Goal: Information Seeking & Learning: Learn about a topic

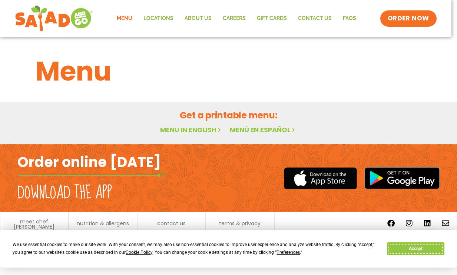
click at [409, 248] on button "Accept" at bounding box center [415, 248] width 57 height 13
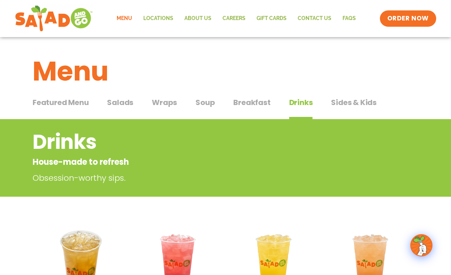
click at [242, 102] on span "Breakfast" at bounding box center [252, 102] width 37 height 11
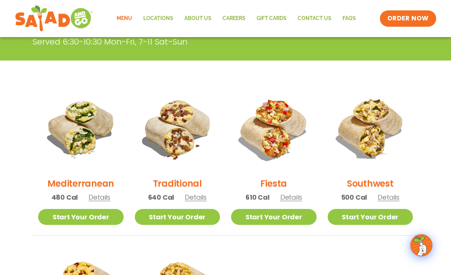
scroll to position [222, 0]
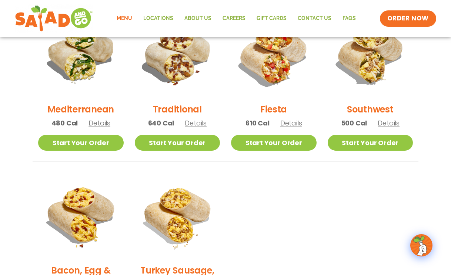
click at [200, 121] on span "Details" at bounding box center [196, 122] width 22 height 9
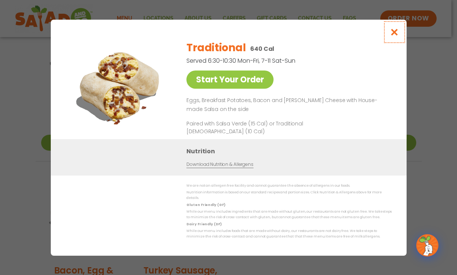
click at [397, 34] on icon "Close modal" at bounding box center [394, 32] width 9 height 8
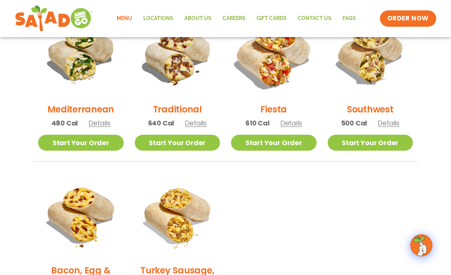
scroll to position [185, 0]
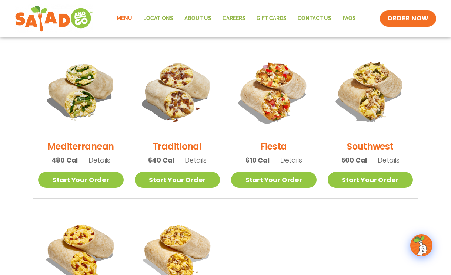
click at [387, 160] on span "Details" at bounding box center [389, 159] width 22 height 9
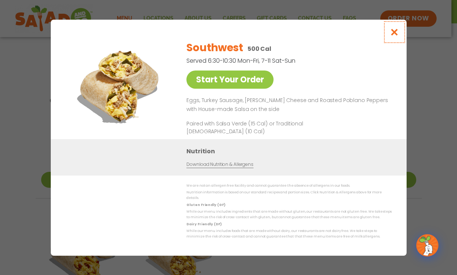
click at [396, 30] on icon "Close modal" at bounding box center [394, 32] width 9 height 8
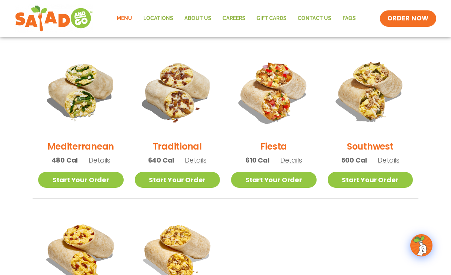
click at [192, 161] on span "Details" at bounding box center [196, 159] width 22 height 9
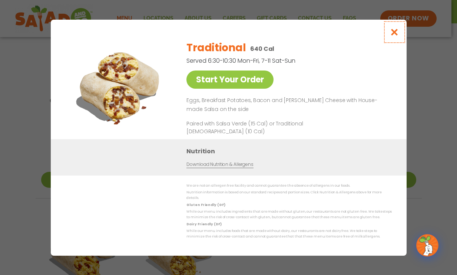
click at [397, 33] on icon "Close modal" at bounding box center [394, 32] width 9 height 8
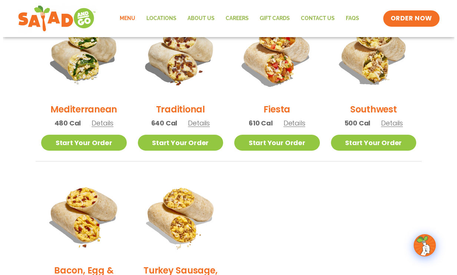
scroll to position [297, 0]
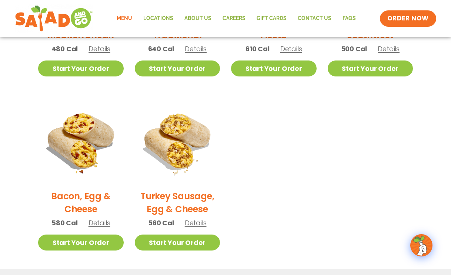
click at [99, 225] on span "Details" at bounding box center [100, 222] width 22 height 9
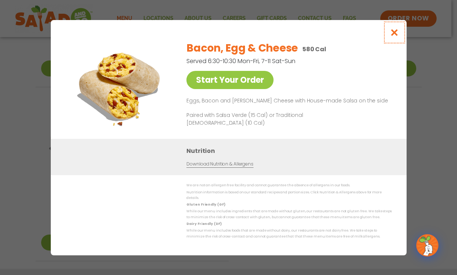
click at [399, 34] on button "Close modal" at bounding box center [394, 32] width 24 height 25
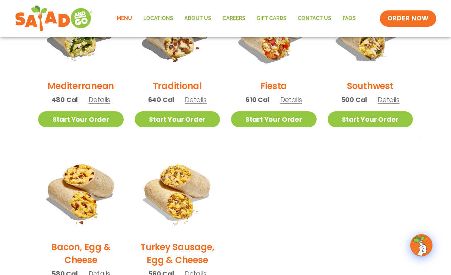
scroll to position [172, 0]
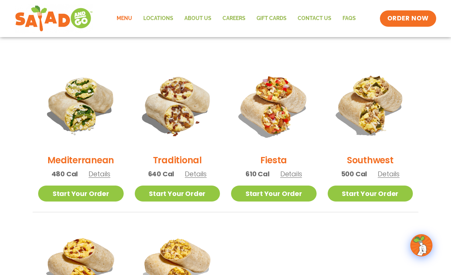
click at [293, 173] on span "Details" at bounding box center [292, 173] width 22 height 9
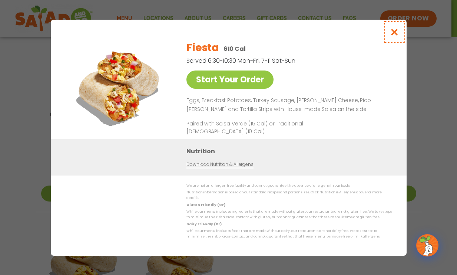
click at [392, 33] on icon "Close modal" at bounding box center [394, 32] width 9 height 8
